Goal: Task Accomplishment & Management: Complete application form

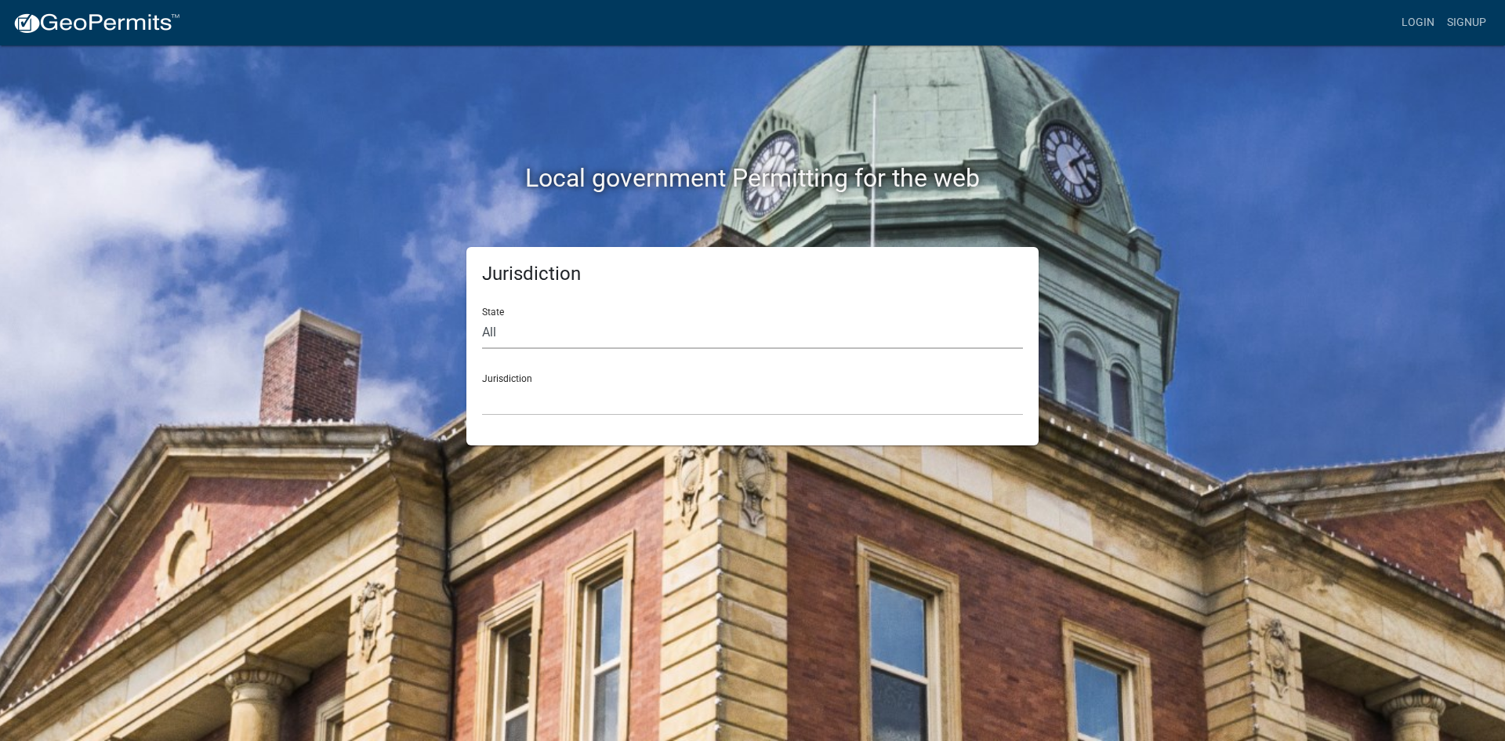
click at [496, 337] on select "All [US_STATE] [US_STATE] [US_STATE] [US_STATE] [US_STATE] [US_STATE] [US_STATE…" at bounding box center [752, 333] width 541 height 32
select select "[US_STATE]"
click at [482, 317] on select "All [US_STATE] [US_STATE] [US_STATE] [US_STATE] [US_STATE] [US_STATE] [US_STATE…" at bounding box center [752, 333] width 541 height 32
click at [519, 391] on select "City of [GEOGRAPHIC_DATA], [US_STATE] City of [GEOGRAPHIC_DATA], [US_STATE] Cit…" at bounding box center [752, 399] width 541 height 32
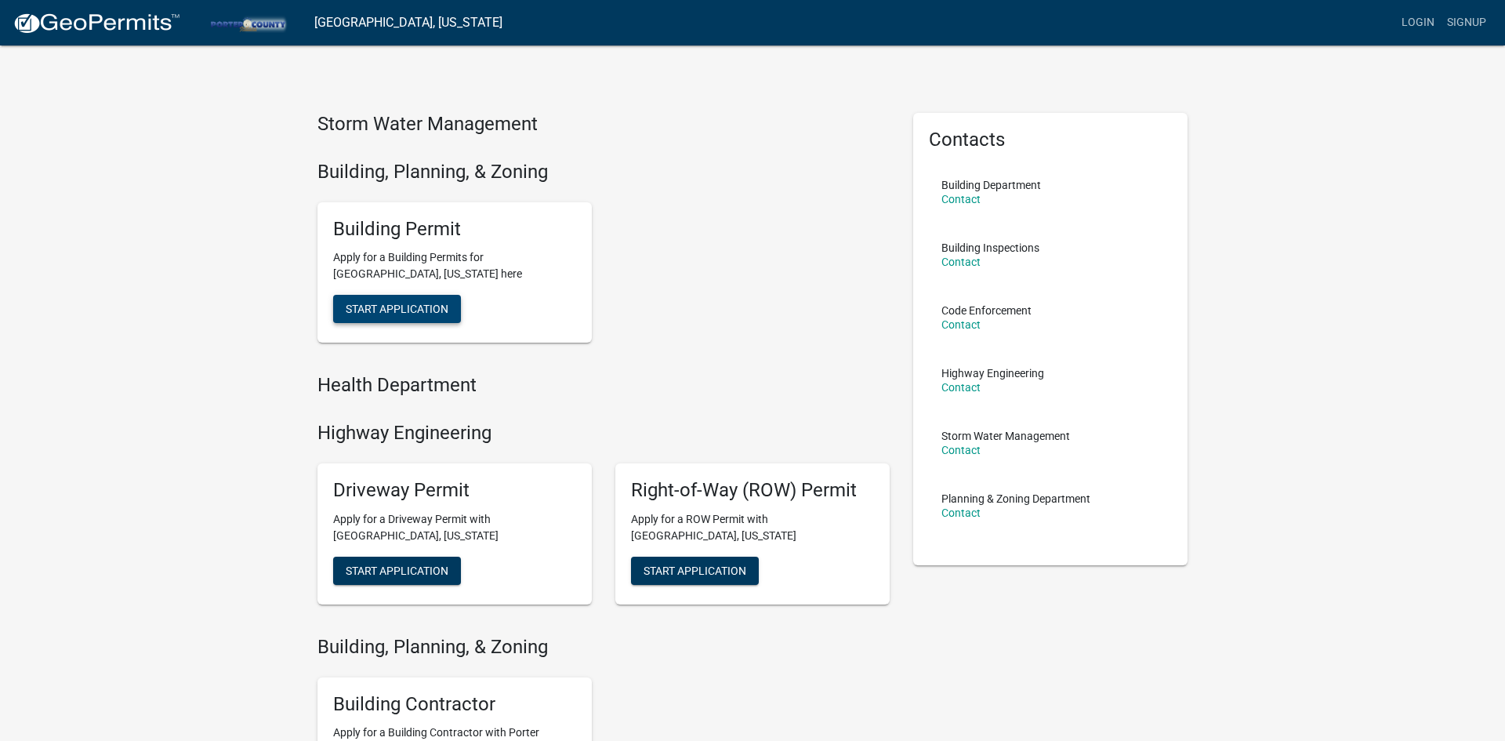
click at [412, 307] on span "Start Application" at bounding box center [397, 309] width 103 height 13
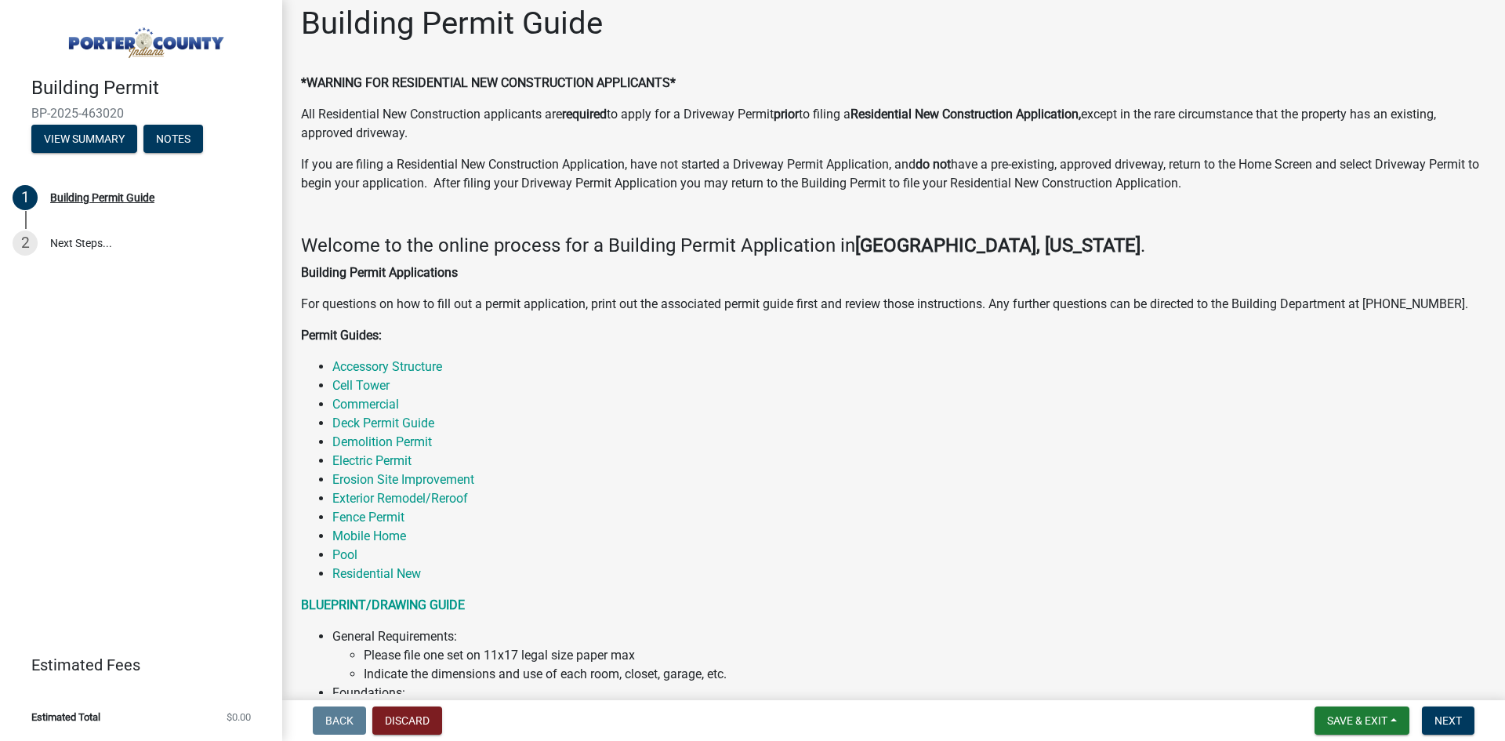
scroll to position [16, 0]
click at [376, 464] on link "Electric Permit" at bounding box center [371, 459] width 79 height 15
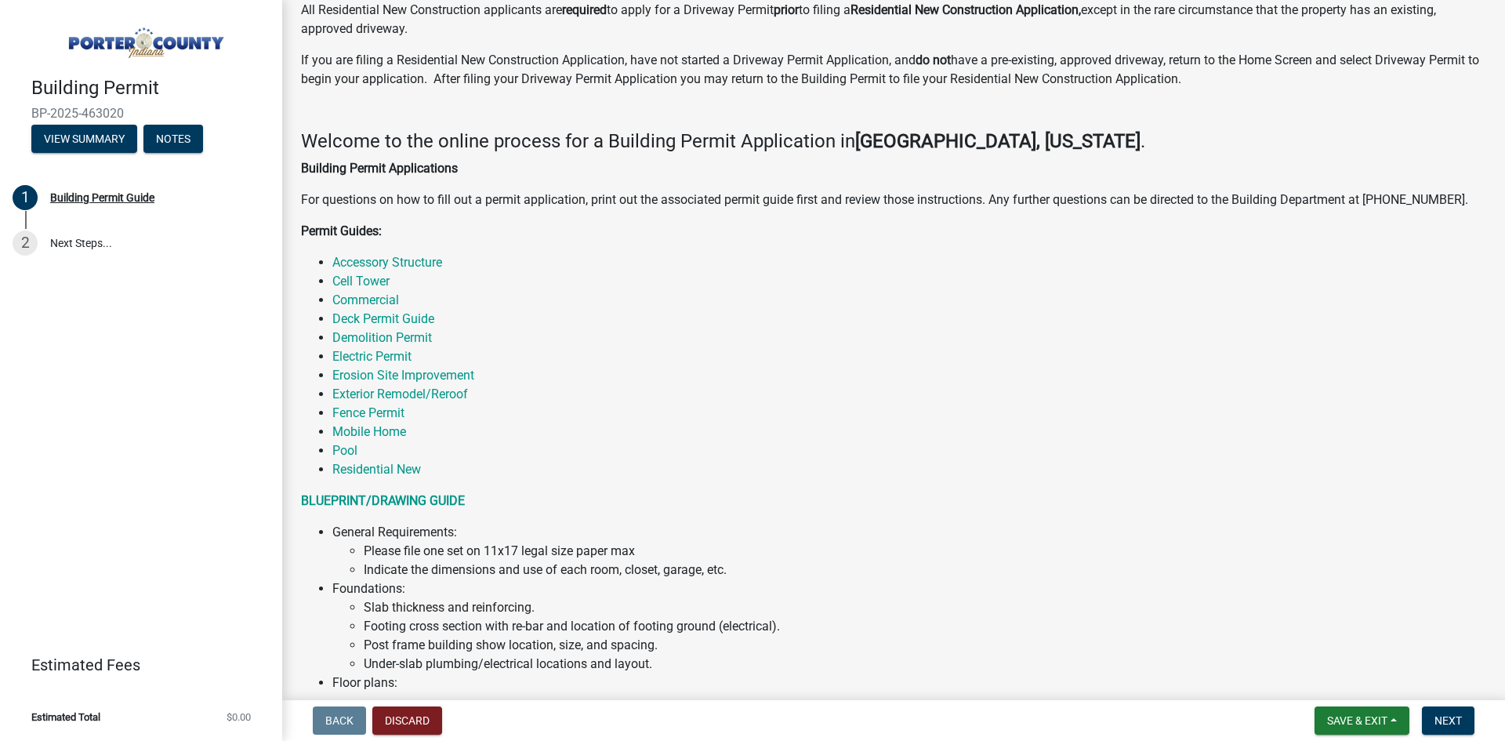
scroll to position [122, 0]
click at [374, 355] on link "Electric Permit" at bounding box center [371, 353] width 79 height 15
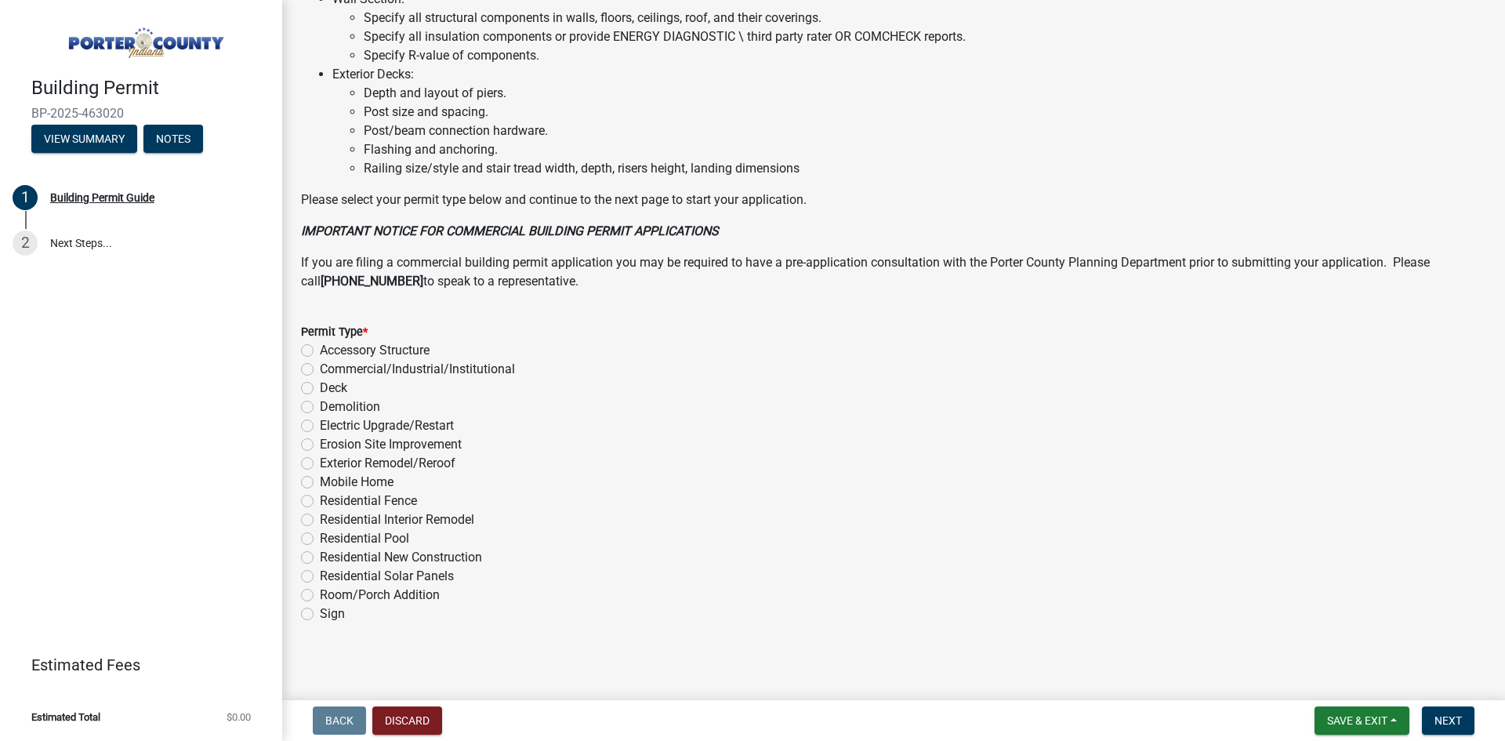
scroll to position [1029, 0]
click at [320, 427] on label "Electric Upgrade/Restart" at bounding box center [387, 425] width 134 height 19
click at [320, 426] on input "Electric Upgrade/Restart" at bounding box center [325, 421] width 10 height 10
radio input "true"
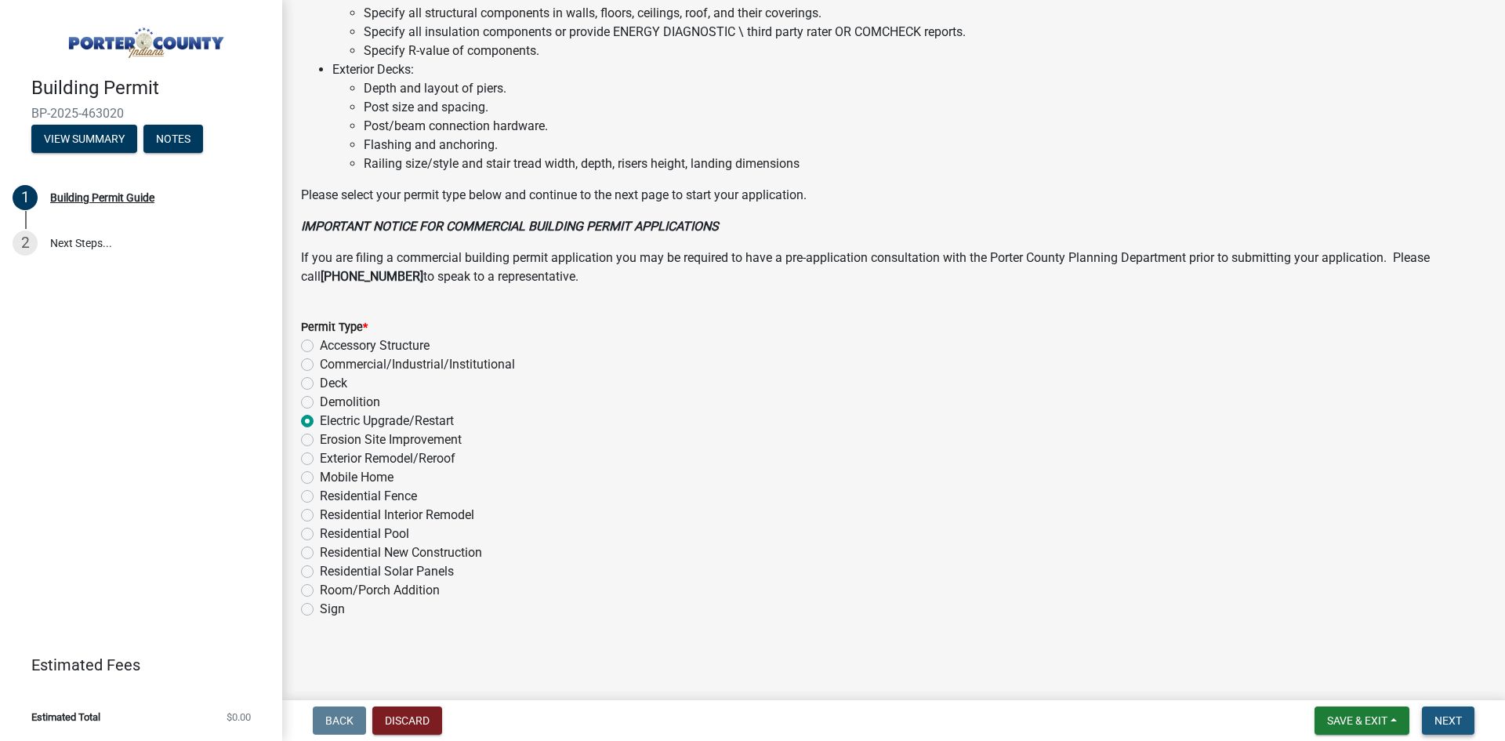
click at [1443, 717] on span "Next" at bounding box center [1448, 720] width 27 height 13
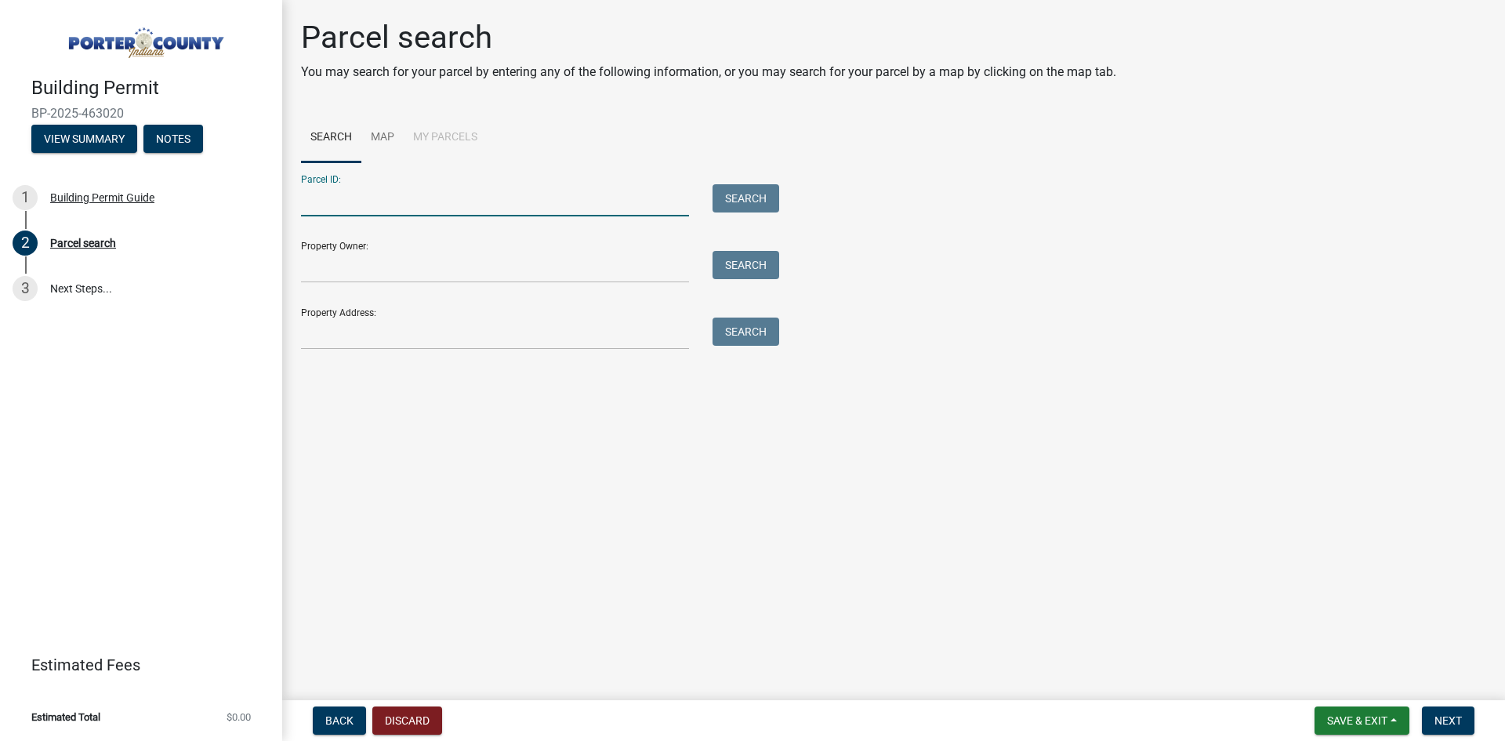
click at [368, 200] on input "Parcel ID:" at bounding box center [495, 200] width 388 height 32
click at [402, 320] on input "Property Address:" at bounding box center [495, 334] width 388 height 32
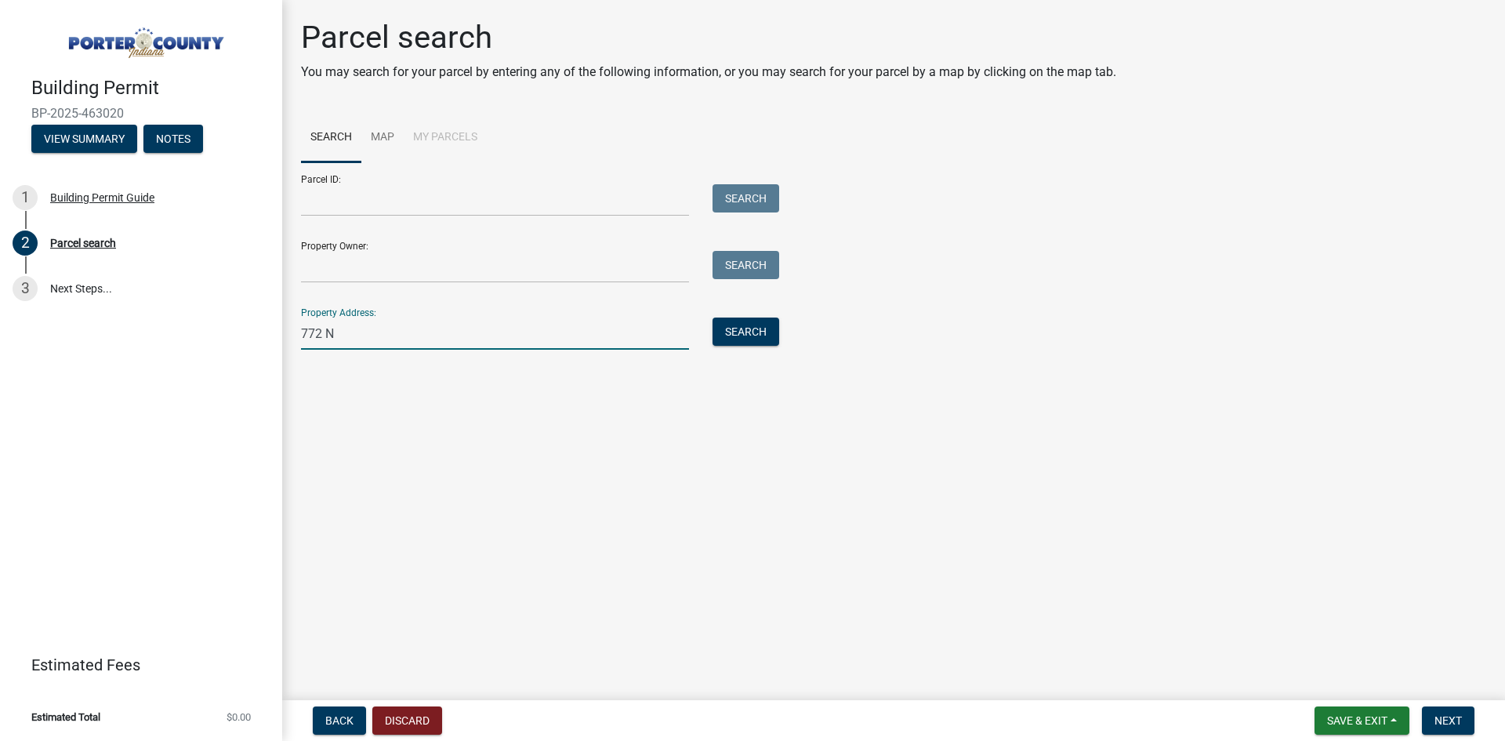
type input "772 N"
